Goal: Information Seeking & Learning: Learn about a topic

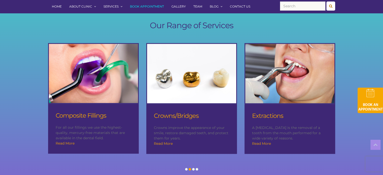
scroll to position [480, 0]
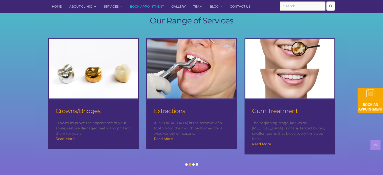
click at [185, 163] on span at bounding box center [186, 164] width 3 height 3
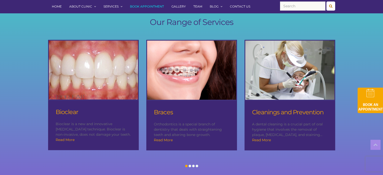
scroll to position [463, 0]
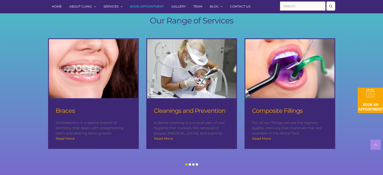
click at [191, 163] on span at bounding box center [190, 164] width 3 height 3
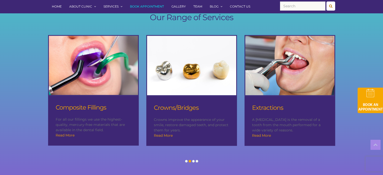
scroll to position [454, 0]
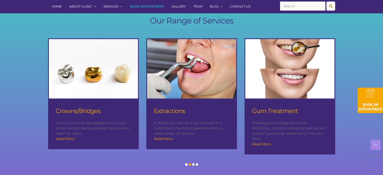
click at [194, 163] on span at bounding box center [193, 164] width 3 height 3
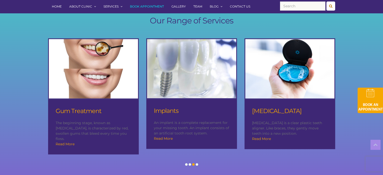
click at [198, 162] on div at bounding box center [197, 164] width 4 height 5
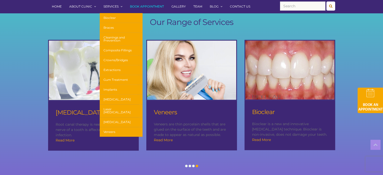
scroll to position [463, 0]
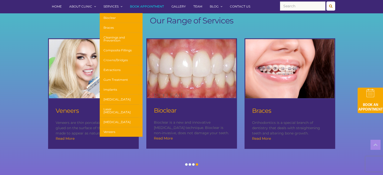
click at [113, 58] on link "Crowns/Bridges" at bounding box center [121, 60] width 43 height 10
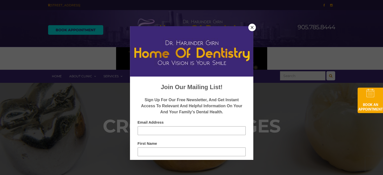
click at [252, 28] on button "Close" at bounding box center [252, 28] width 8 height 8
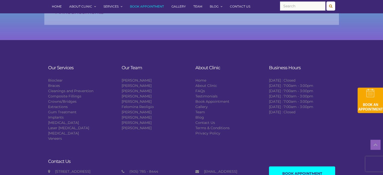
scroll to position [1379, 0]
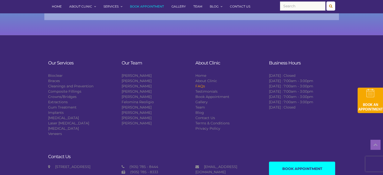
click at [200, 85] on link "FAQs" at bounding box center [200, 86] width 10 height 5
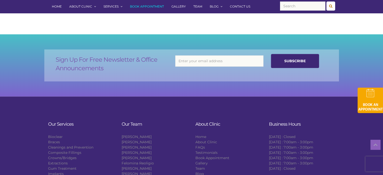
scroll to position [668, 0]
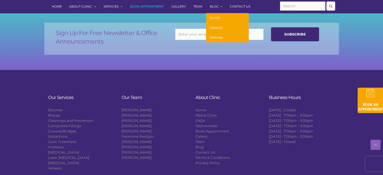
click at [216, 17] on link "Dental" at bounding box center [227, 18] width 43 height 10
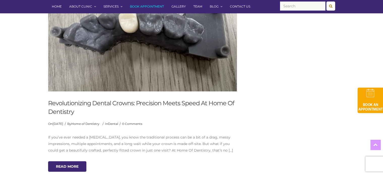
scroll to position [215, 0]
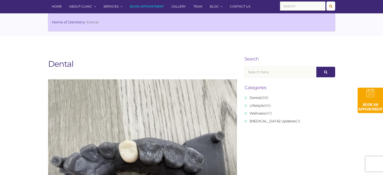
scroll to position [0, 0]
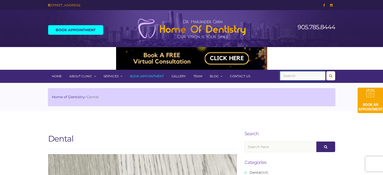
click at [292, 75] on input "text" at bounding box center [302, 75] width 45 height 9
type input "dentured"
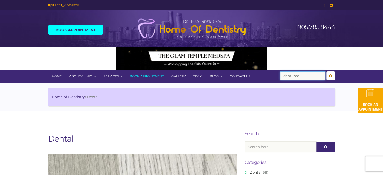
click at [326, 71] on button "submit" at bounding box center [330, 75] width 9 height 9
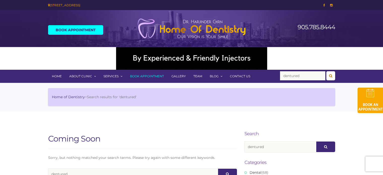
click at [304, 76] on input "dentured" at bounding box center [302, 75] width 45 height 9
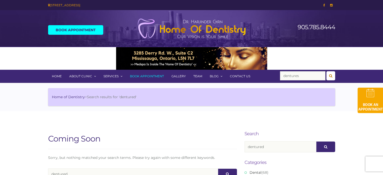
type input "dentures"
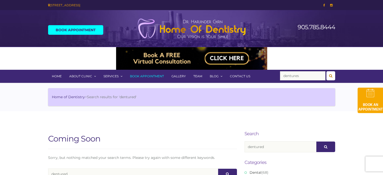
click at [326, 71] on button "submit" at bounding box center [330, 75] width 9 height 9
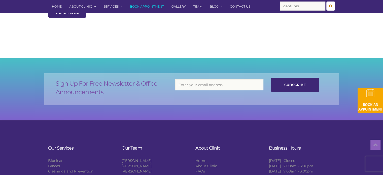
scroll to position [1876, 0]
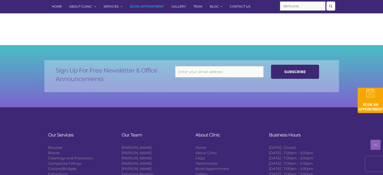
click at [59, 6] on link "Home" at bounding box center [56, 6] width 17 height 13
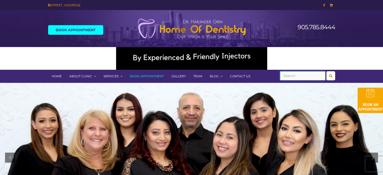
click at [302, 75] on input "text" at bounding box center [302, 75] width 45 height 9
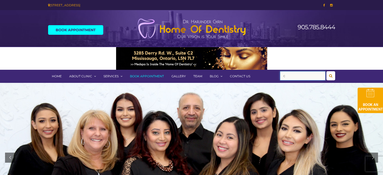
click at [302, 75] on input "c" at bounding box center [302, 75] width 45 height 9
type input "cdcp"
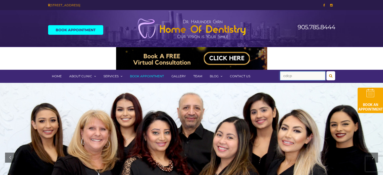
click at [326, 71] on button "submit" at bounding box center [330, 75] width 9 height 9
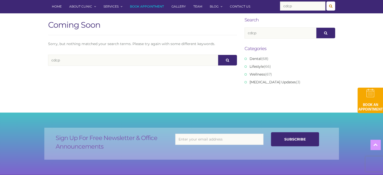
scroll to position [107, 0]
